Goal: Check status: Check status

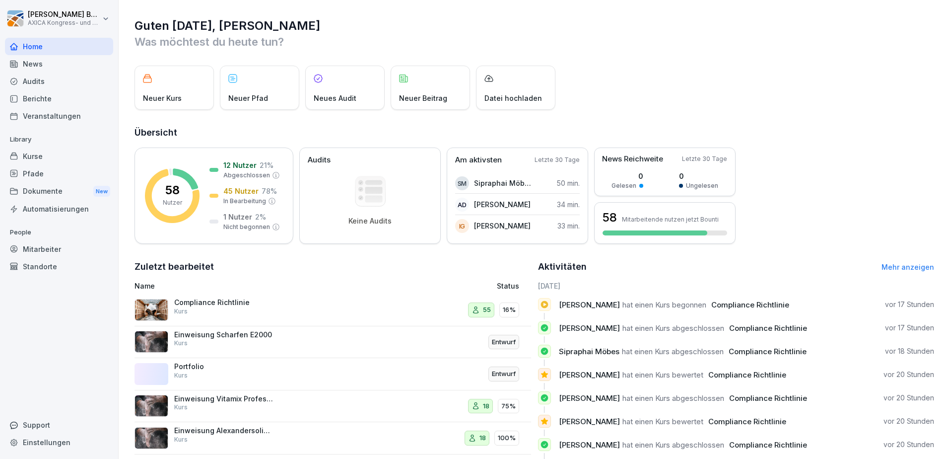
click at [246, 307] on div "Compliance Richtlinie Kurs" at bounding box center [223, 307] width 99 height 18
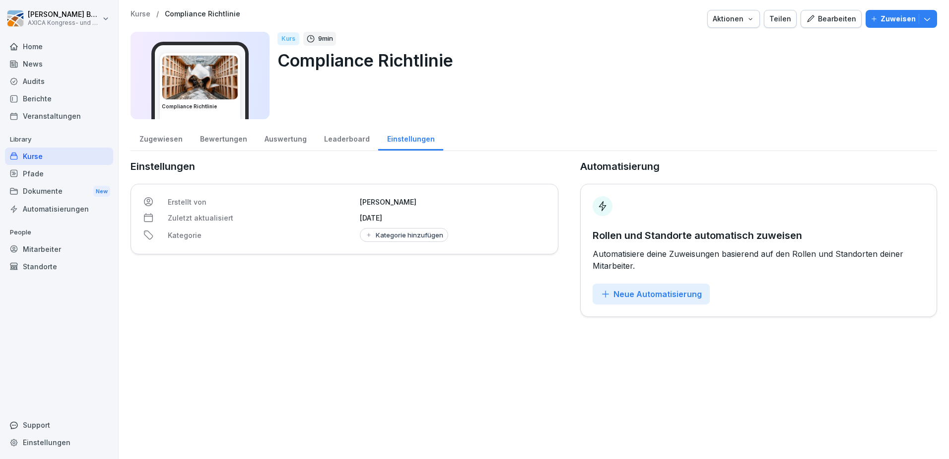
click at [287, 144] on div "Auswertung" at bounding box center [286, 137] width 60 height 25
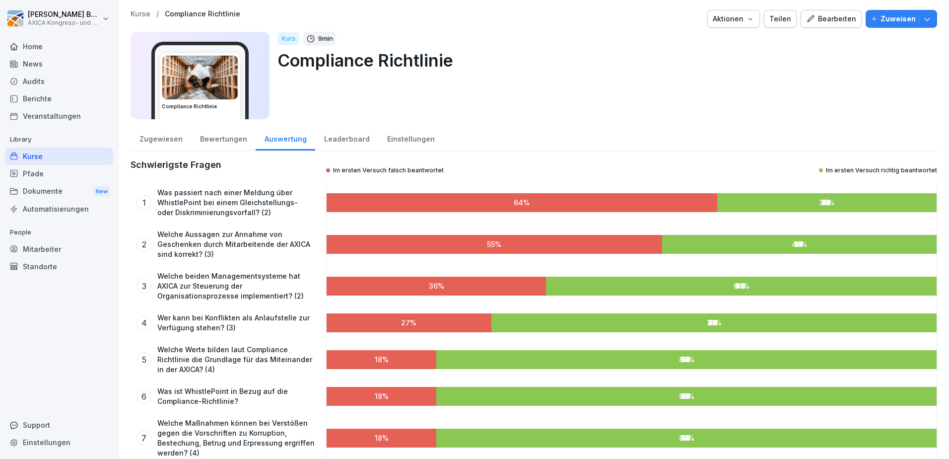
click at [335, 138] on div "Leaderboard" at bounding box center [346, 137] width 63 height 25
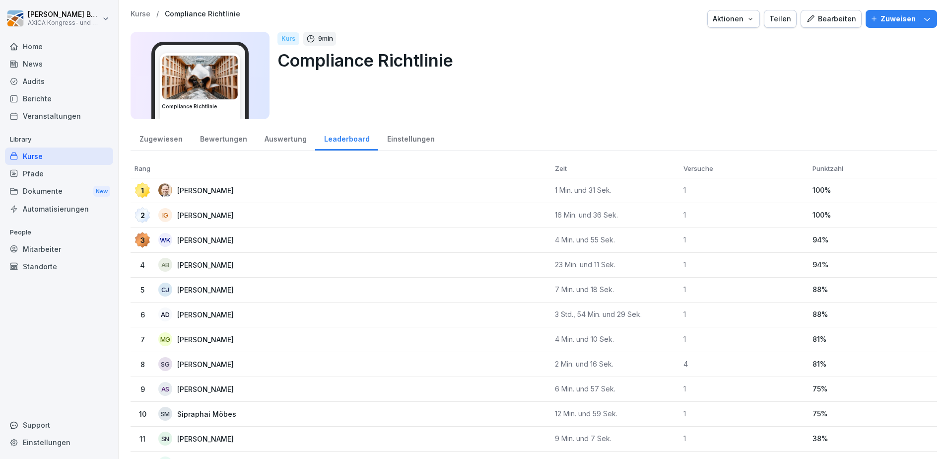
click at [43, 40] on div "Home" at bounding box center [59, 46] width 108 height 17
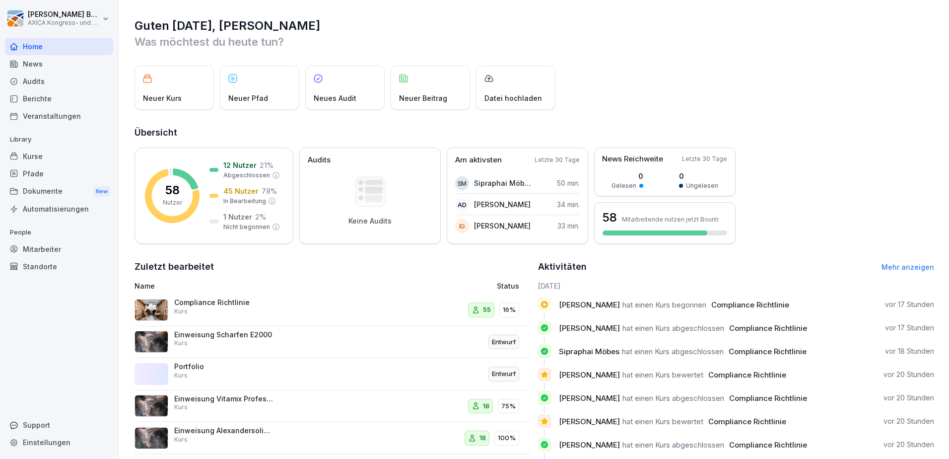
click at [239, 302] on p "Compliance Richtlinie" at bounding box center [223, 302] width 99 height 9
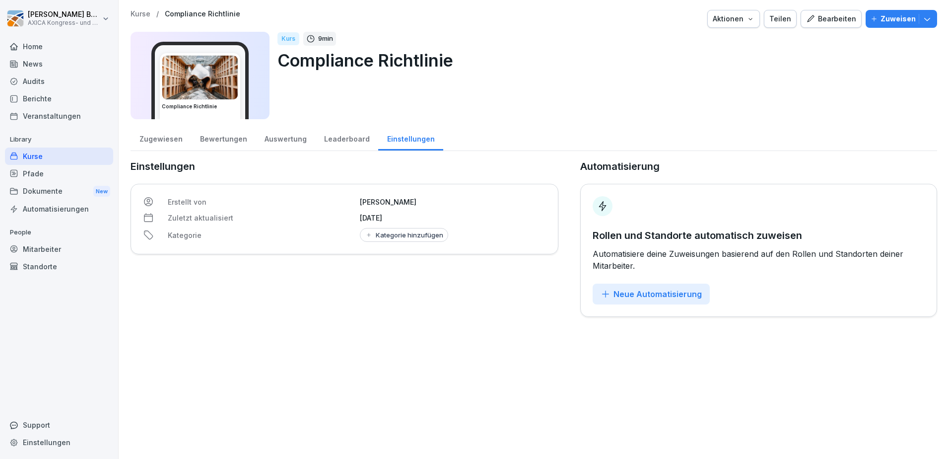
click at [269, 143] on div "Auswertung" at bounding box center [286, 137] width 60 height 25
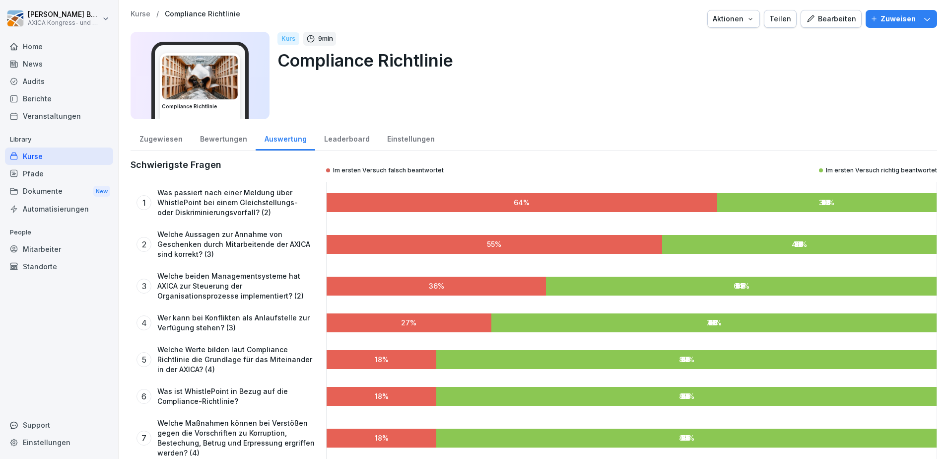
click at [215, 140] on div "Bewertungen" at bounding box center [223, 137] width 65 height 25
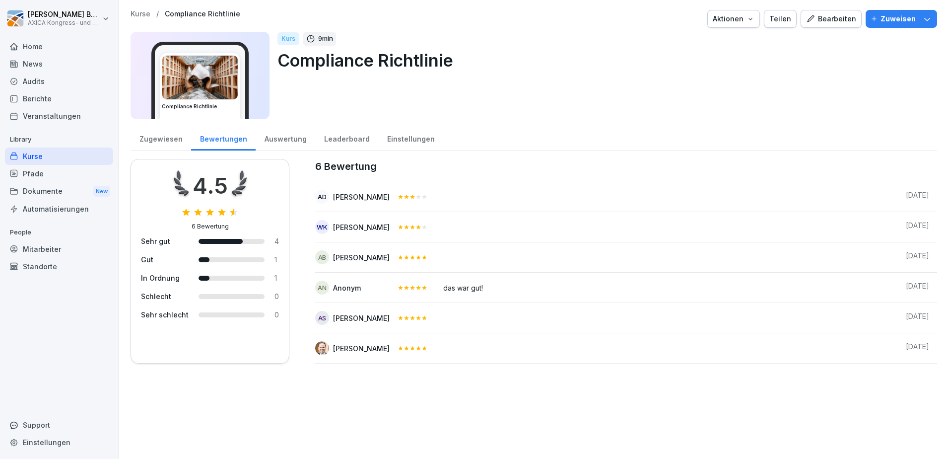
click at [280, 138] on div "Auswertung" at bounding box center [286, 137] width 60 height 25
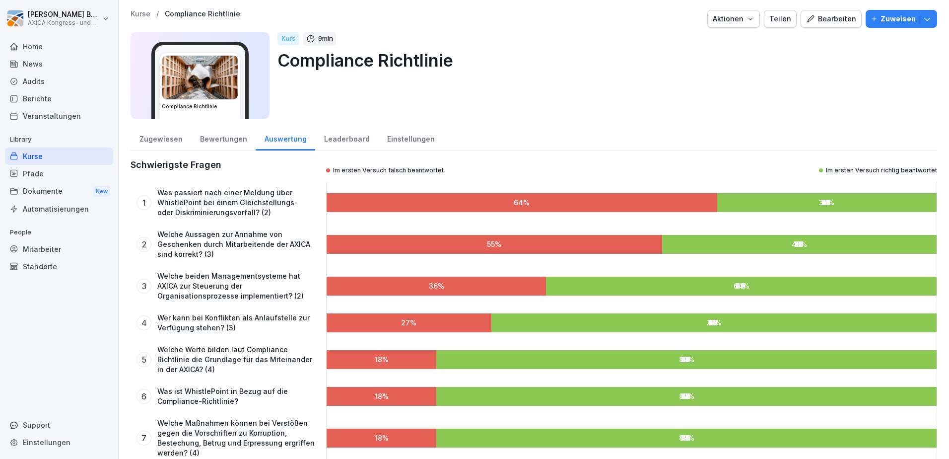
click at [154, 141] on div "Zugewiesen" at bounding box center [161, 137] width 61 height 25
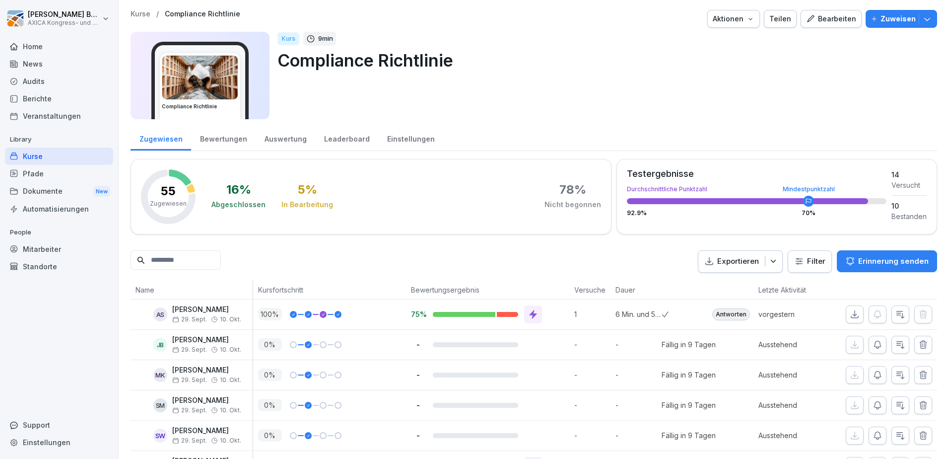
scroll to position [50, 0]
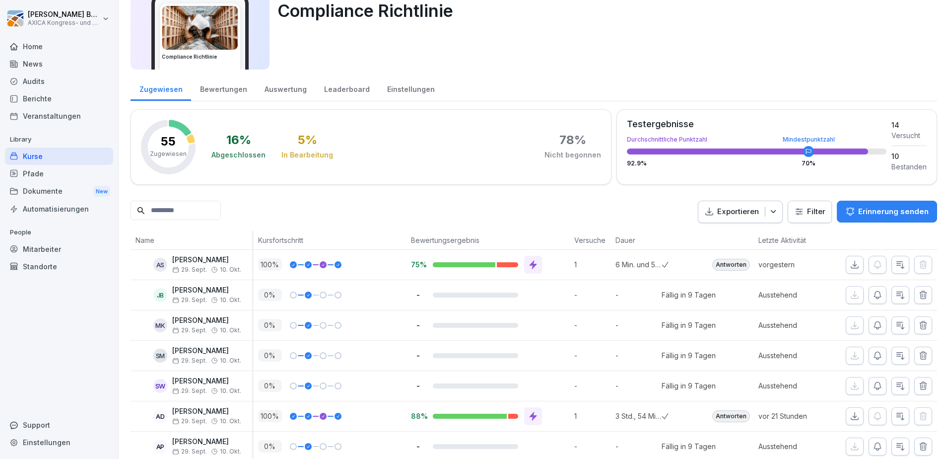
click at [730, 261] on div "Antworten" at bounding box center [731, 265] width 38 height 12
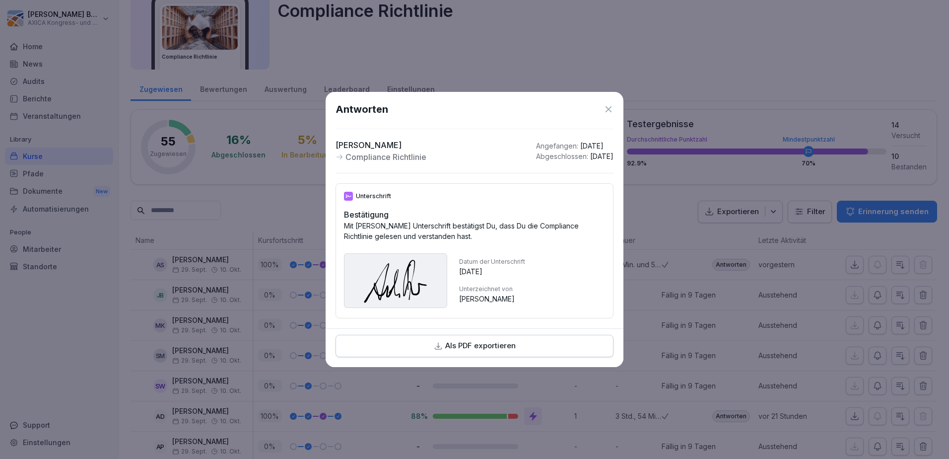
click at [606, 106] on icon at bounding box center [608, 109] width 10 height 10
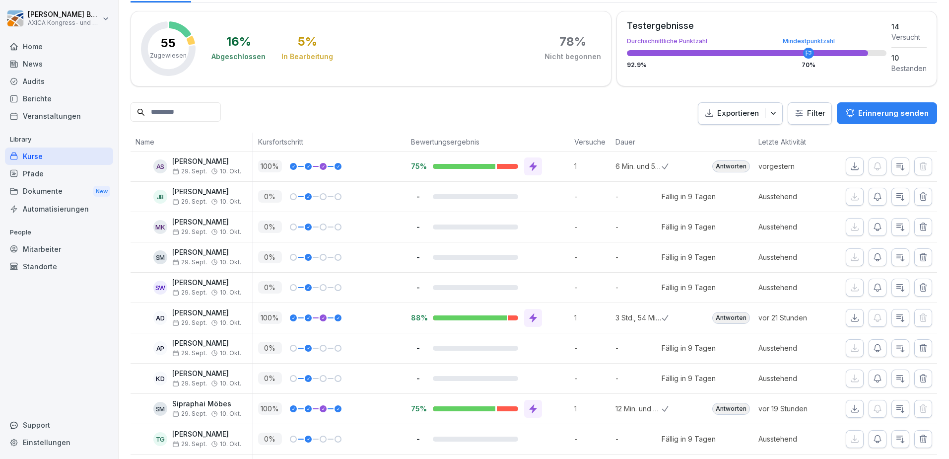
scroll to position [149, 0]
click at [720, 319] on div "Antworten" at bounding box center [731, 317] width 38 height 12
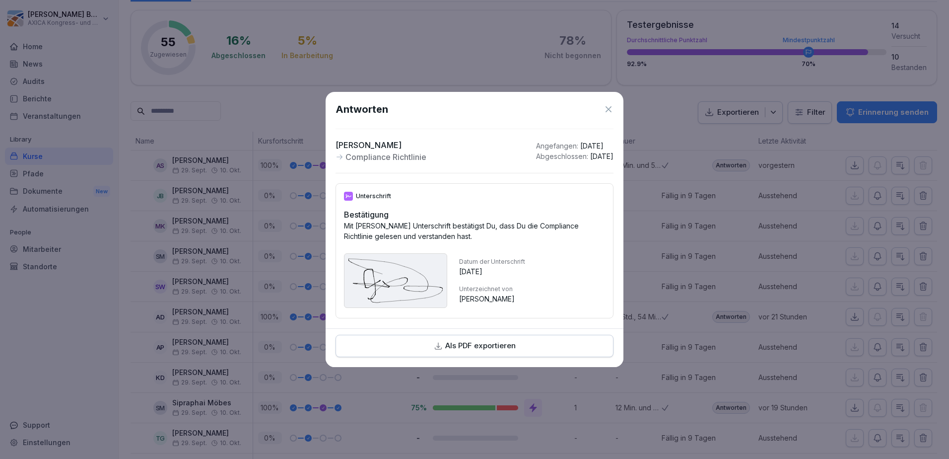
click at [612, 104] on icon at bounding box center [608, 109] width 10 height 10
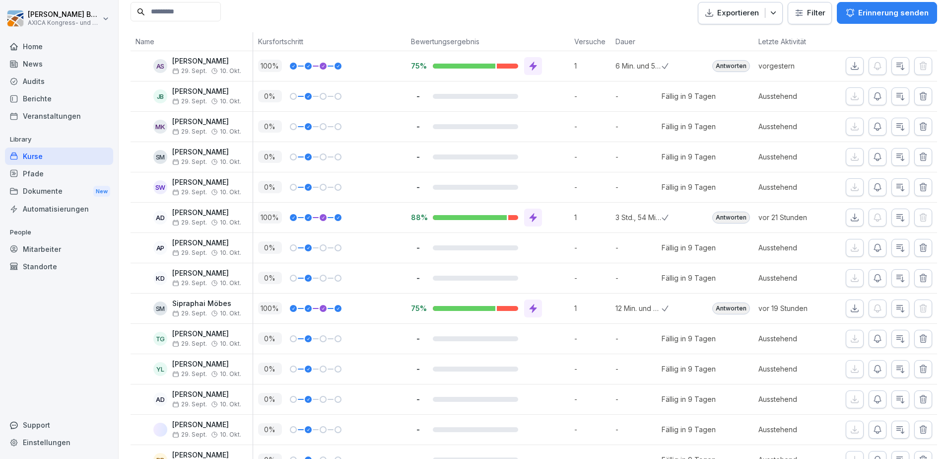
scroll to position [298, 0]
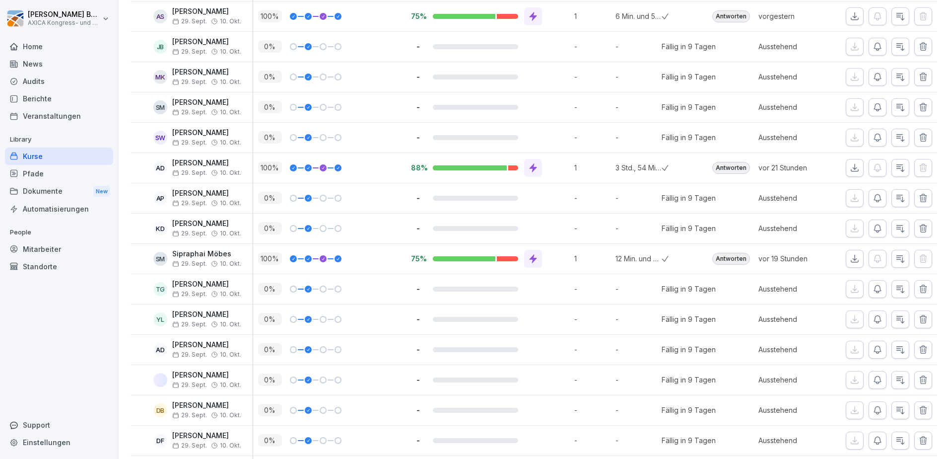
click at [719, 259] on div "Antworten" at bounding box center [731, 259] width 38 height 12
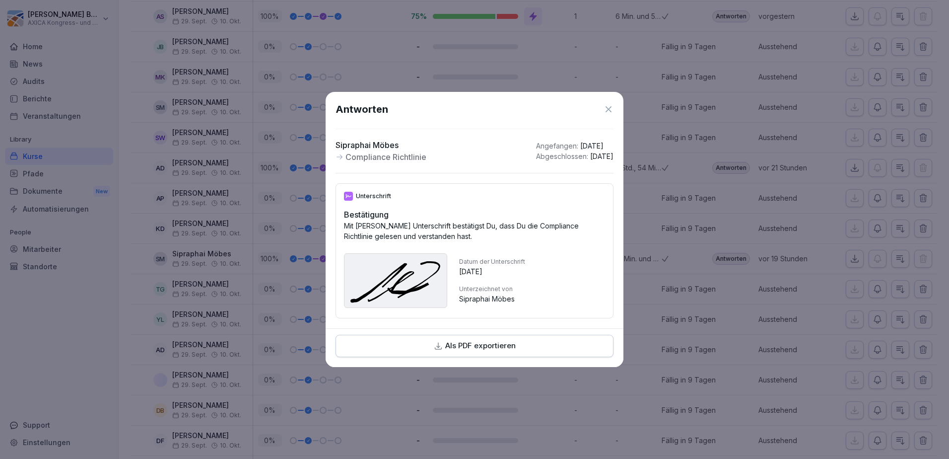
click at [607, 104] on icon at bounding box center [608, 109] width 10 height 10
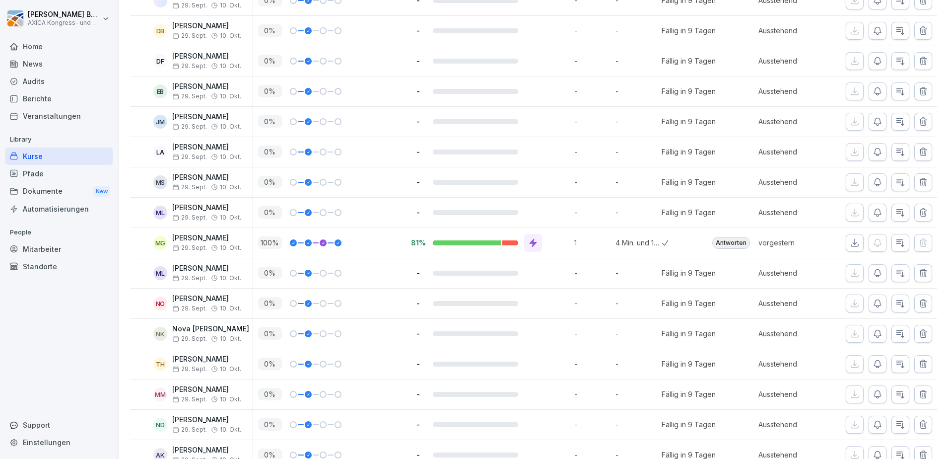
scroll to position [695, 0]
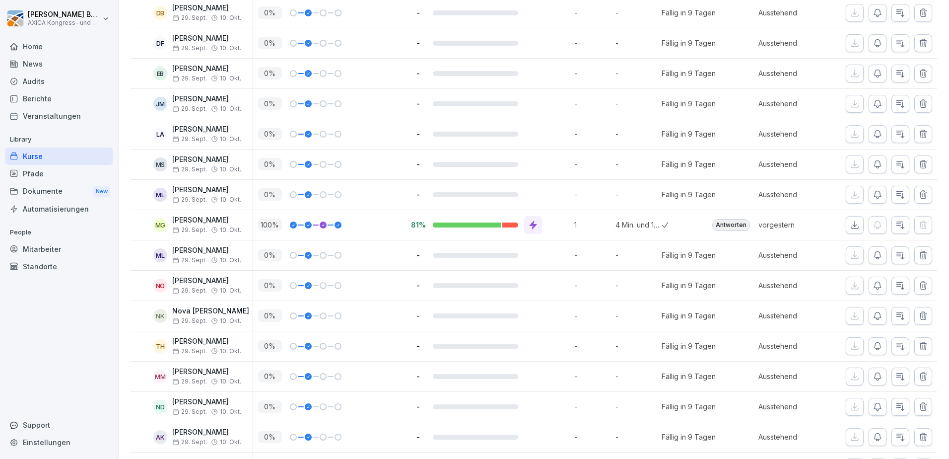
click at [721, 227] on div "Antworten" at bounding box center [731, 225] width 38 height 12
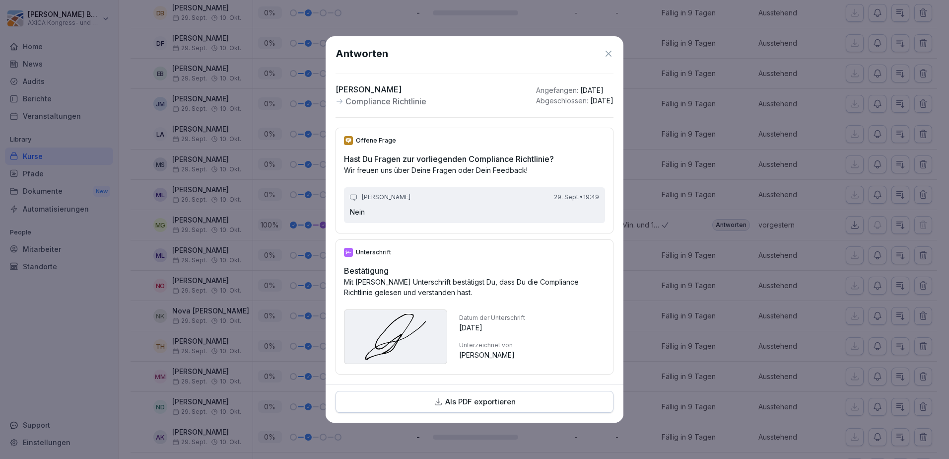
click at [606, 52] on icon at bounding box center [608, 54] width 6 height 6
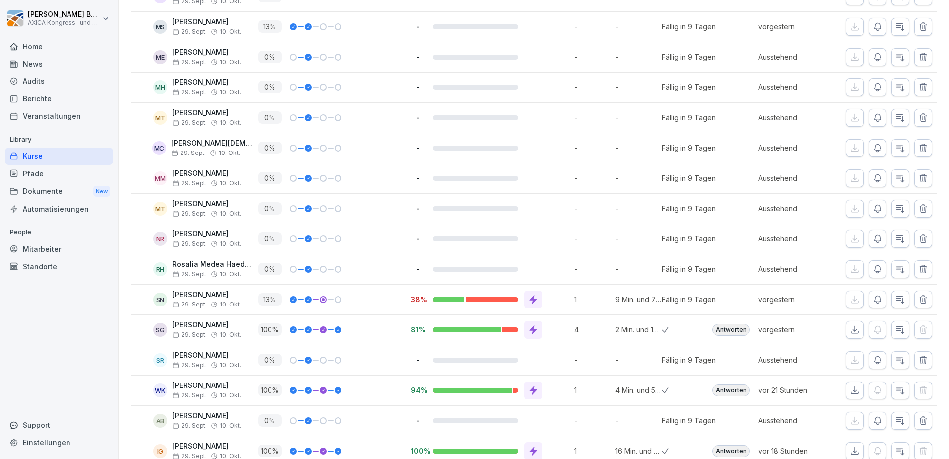
scroll to position [1340, 0]
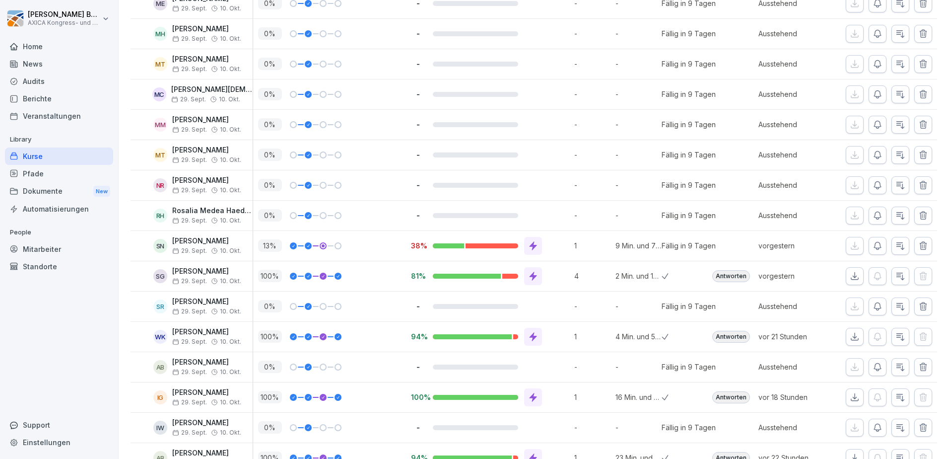
click at [727, 272] on div "Antworten" at bounding box center [731, 276] width 38 height 12
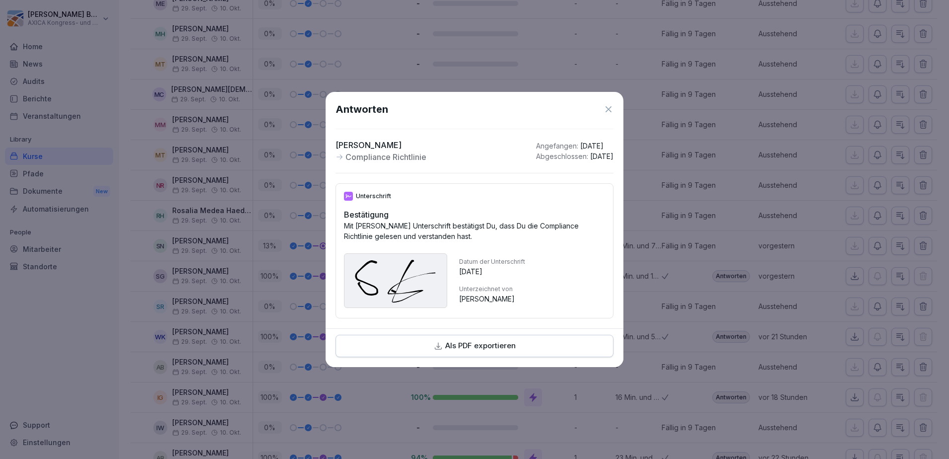
click at [614, 104] on div "Antworten [PERSON_NAME] Compliance Richtlinie Angefangen : [DATE] Abgeschlossen…" at bounding box center [475, 210] width 298 height 236
click at [611, 105] on icon at bounding box center [608, 109] width 10 height 10
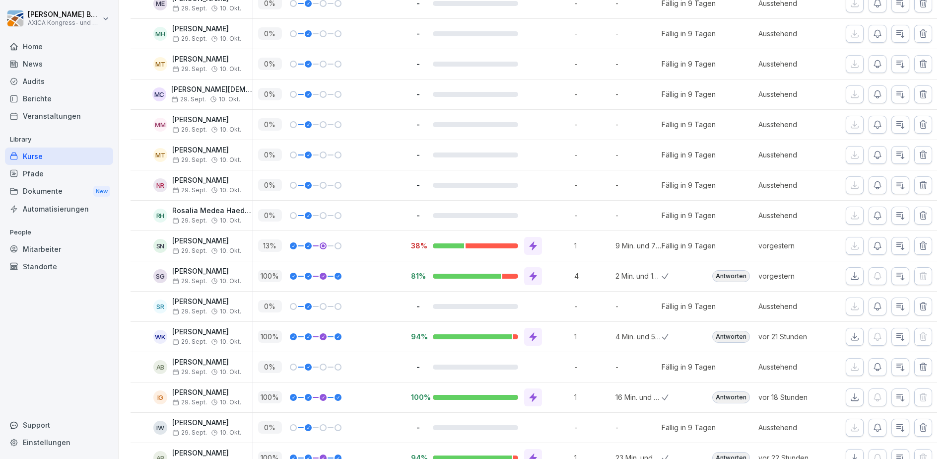
click at [728, 336] on div "Antworten" at bounding box center [731, 337] width 38 height 12
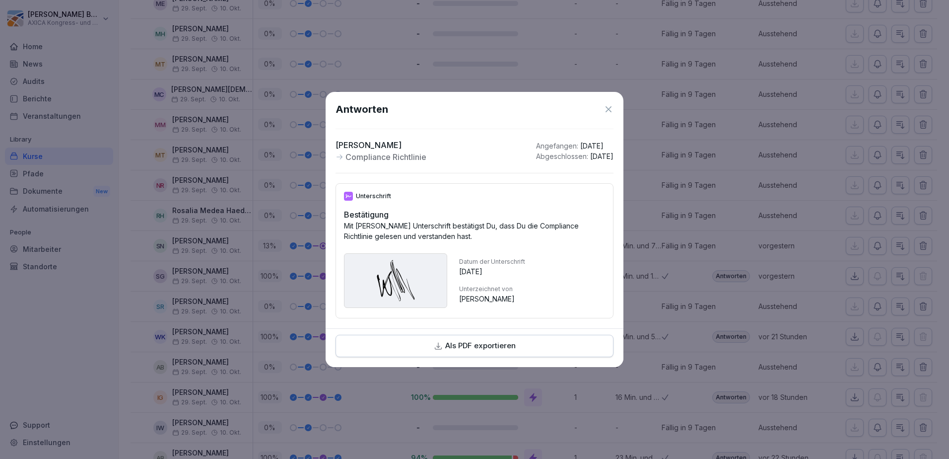
click at [607, 105] on icon at bounding box center [608, 109] width 10 height 10
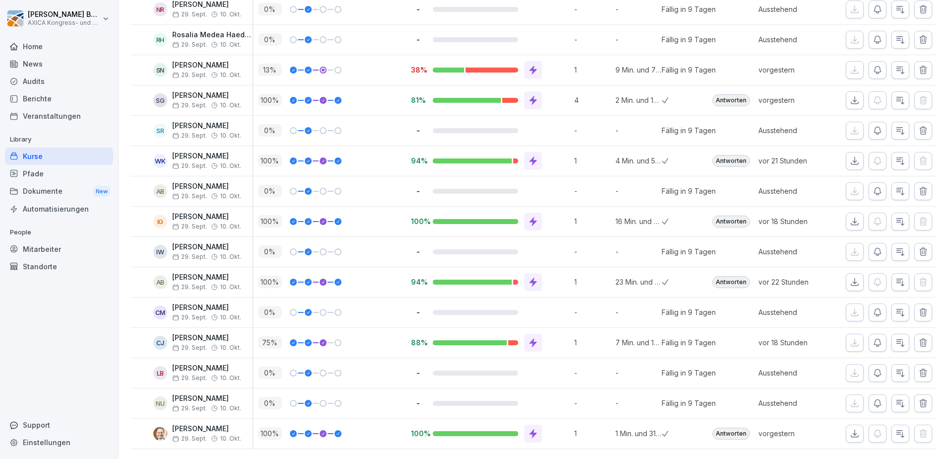
scroll to position [1531, 0]
click at [721, 215] on div "Antworten" at bounding box center [731, 221] width 38 height 12
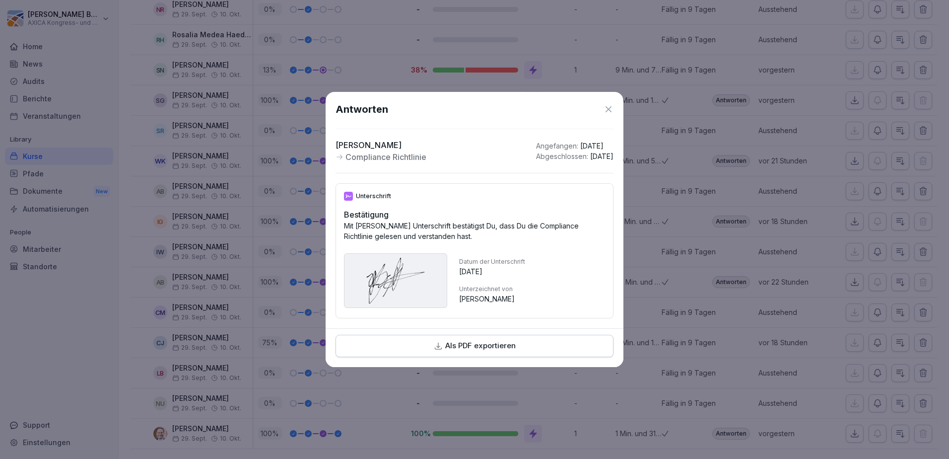
click at [610, 105] on icon at bounding box center [608, 109] width 10 height 10
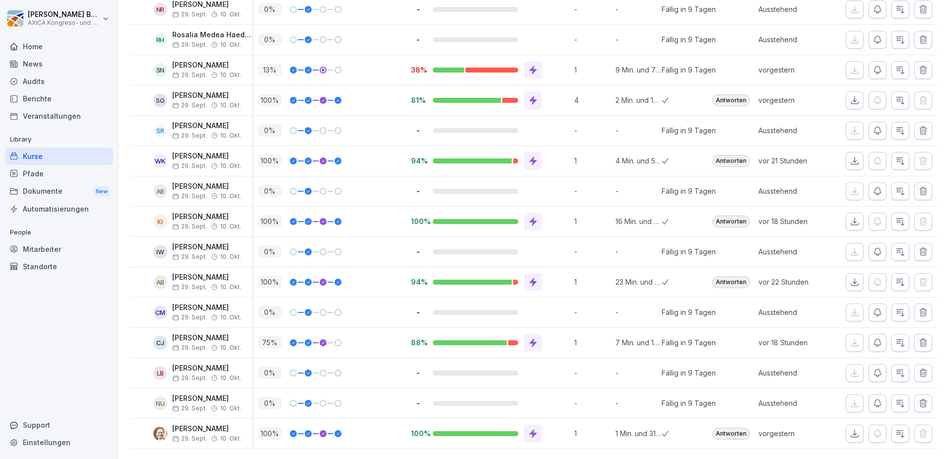
click at [730, 427] on div "Antworten" at bounding box center [731, 433] width 38 height 12
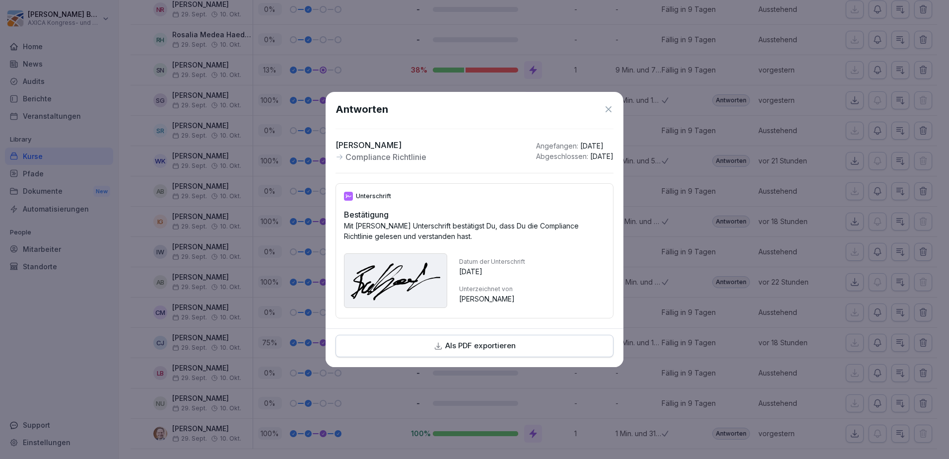
click at [604, 106] on icon at bounding box center [608, 109] width 10 height 10
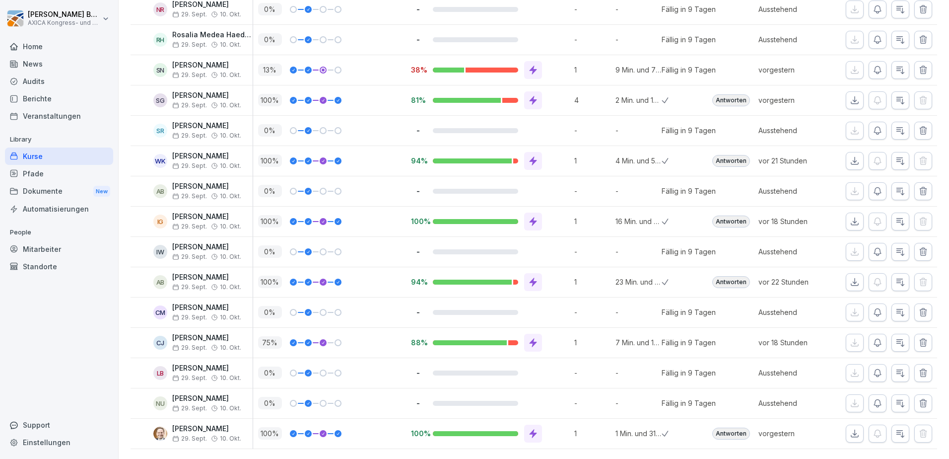
click at [723, 276] on div "Antworten" at bounding box center [731, 282] width 38 height 12
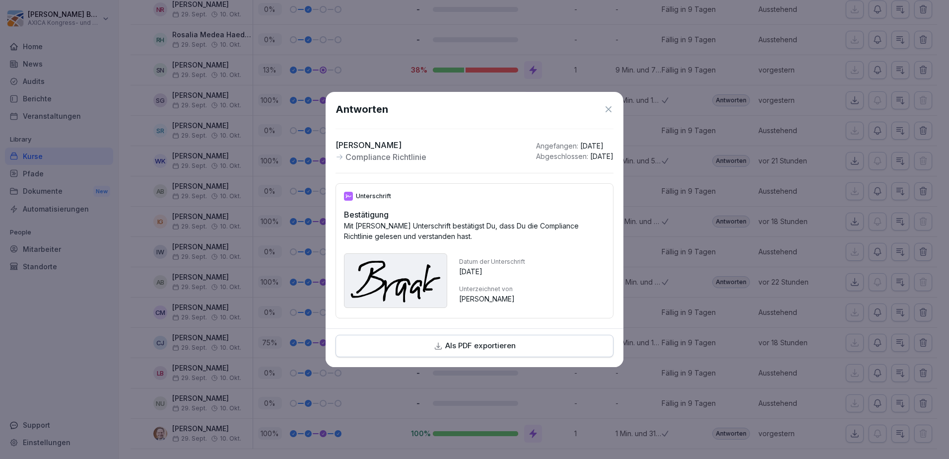
click at [610, 107] on icon at bounding box center [608, 109] width 6 height 6
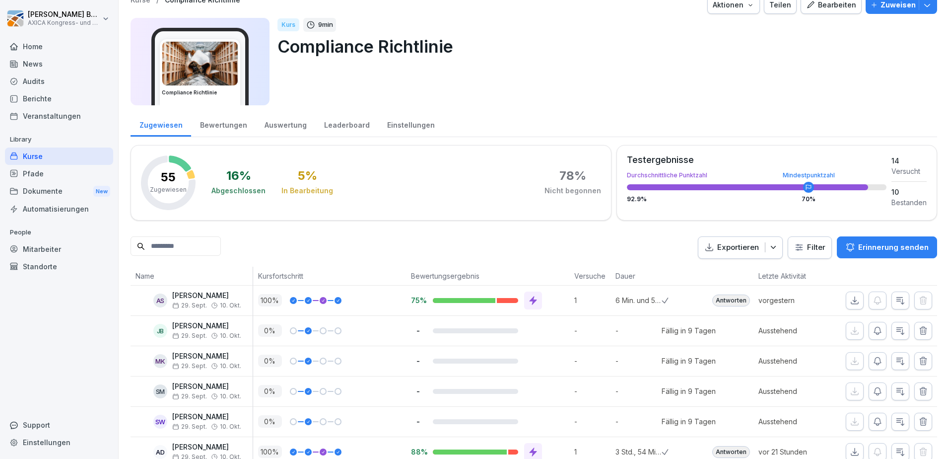
scroll to position [0, 0]
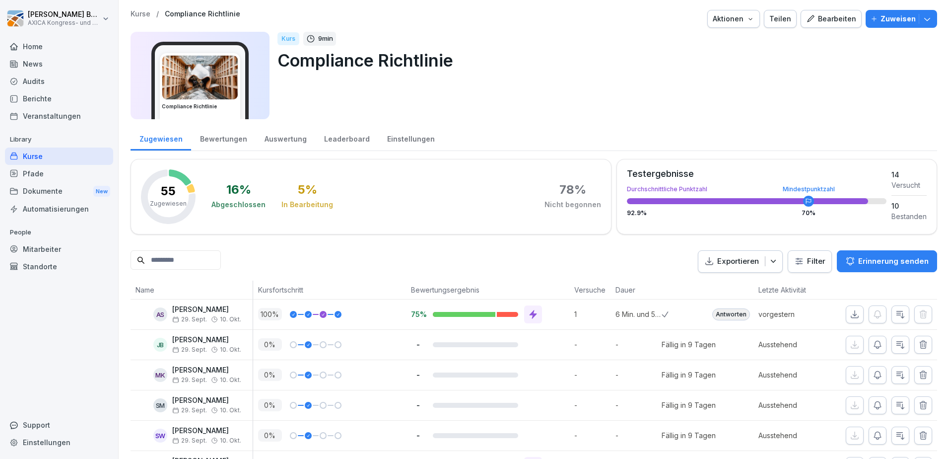
click at [34, 43] on div "Home" at bounding box center [59, 46] width 108 height 17
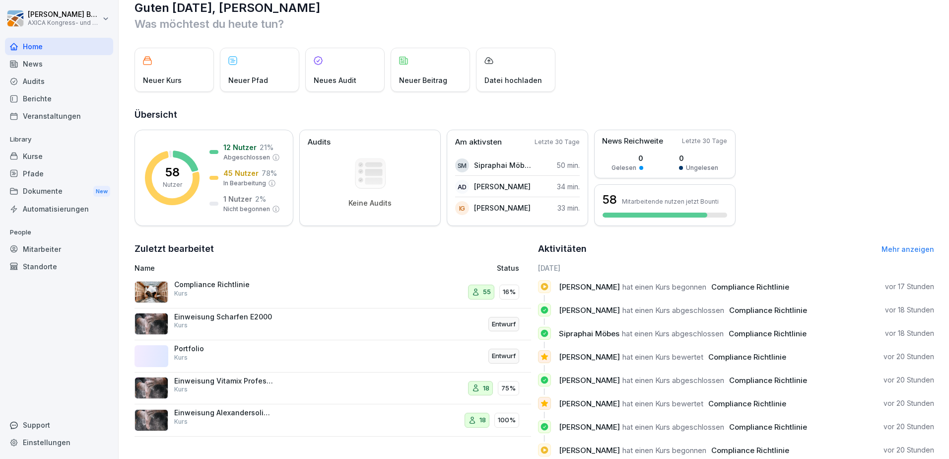
scroll to position [49, 0]
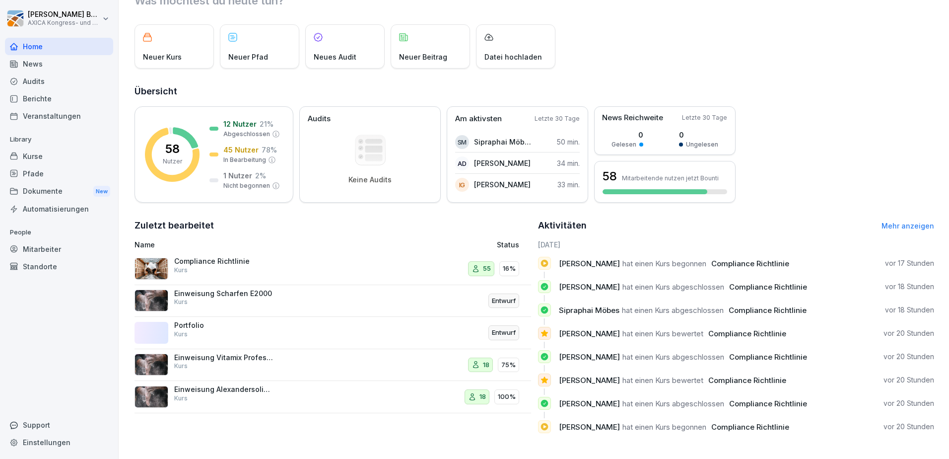
click at [328, 360] on div "Einweisung Vitamix Professional Kurs" at bounding box center [258, 365] width 248 height 24
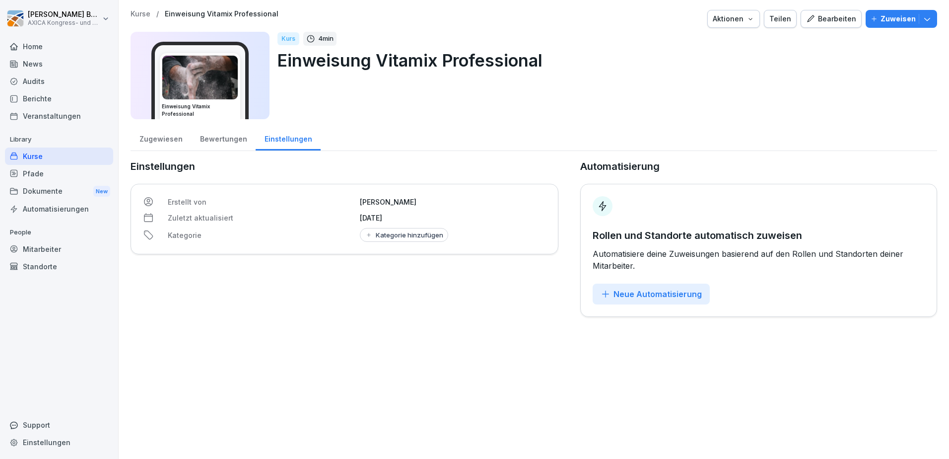
click at [213, 136] on div "Bewertungen" at bounding box center [223, 137] width 65 height 25
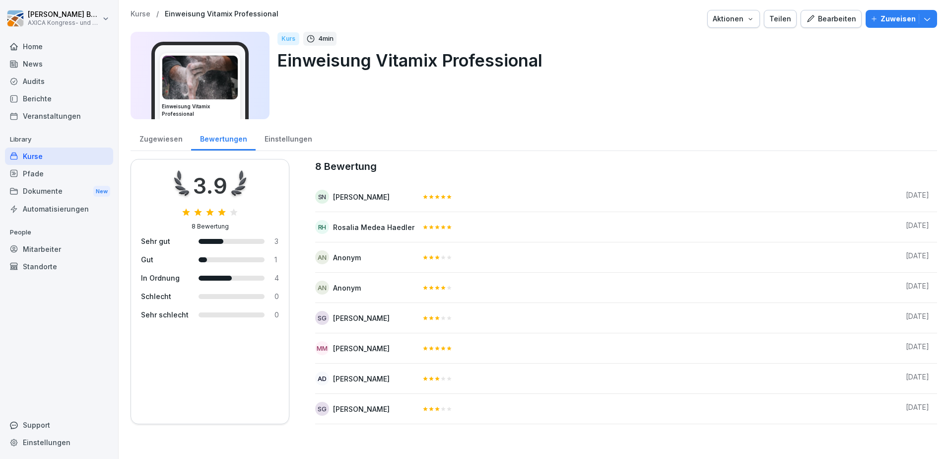
click at [170, 134] on div "Zugewiesen" at bounding box center [161, 137] width 61 height 25
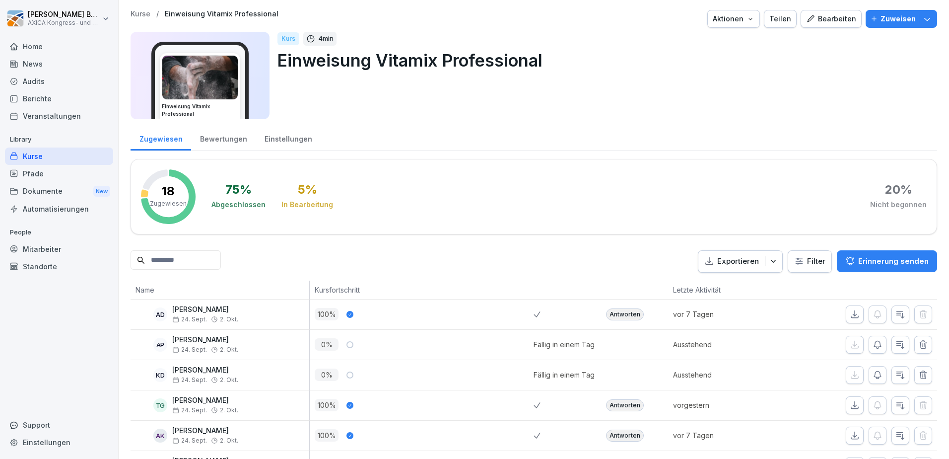
click at [207, 140] on div "Bewertungen" at bounding box center [223, 137] width 65 height 25
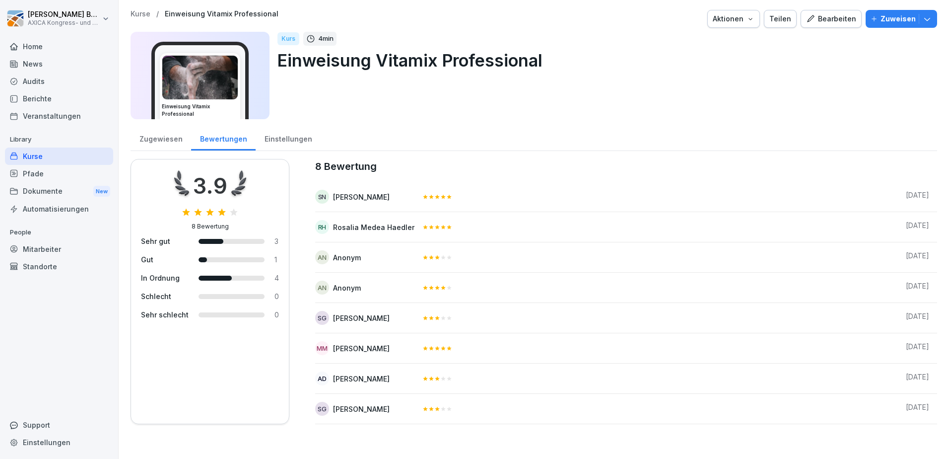
click at [169, 139] on div "Zugewiesen" at bounding box center [161, 137] width 61 height 25
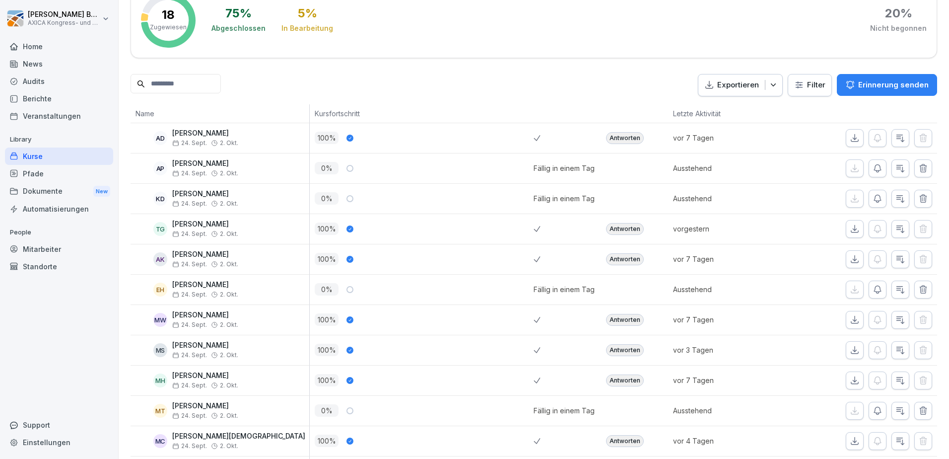
scroll to position [199, 0]
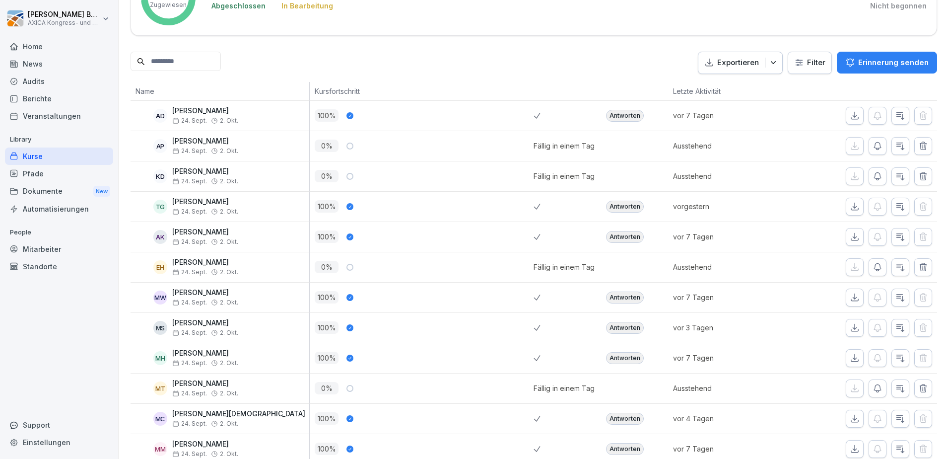
click at [616, 203] on div "Antworten" at bounding box center [625, 207] width 38 height 12
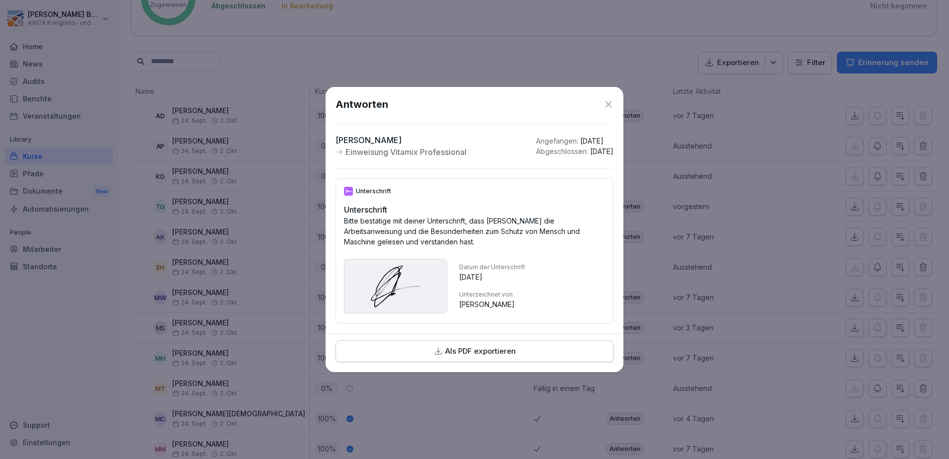
click at [606, 99] on icon at bounding box center [608, 104] width 10 height 10
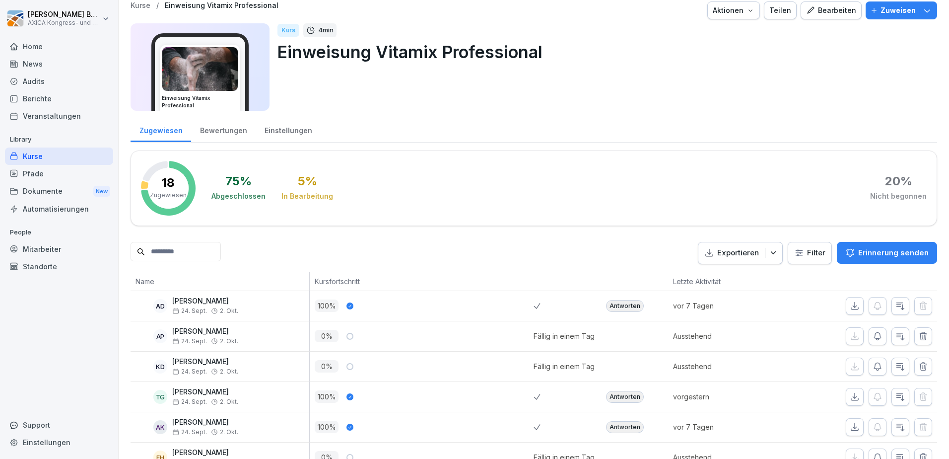
scroll to position [0, 0]
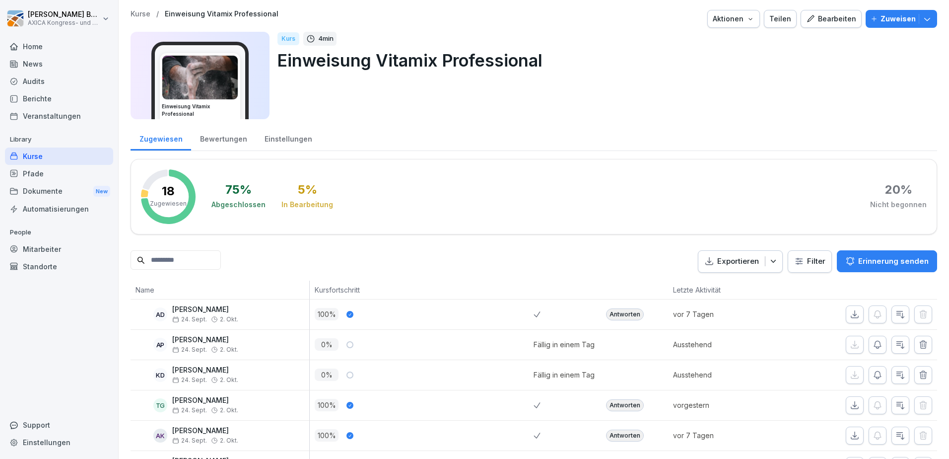
click at [47, 44] on div "Home" at bounding box center [59, 46] width 108 height 17
